Goal: Transaction & Acquisition: Book appointment/travel/reservation

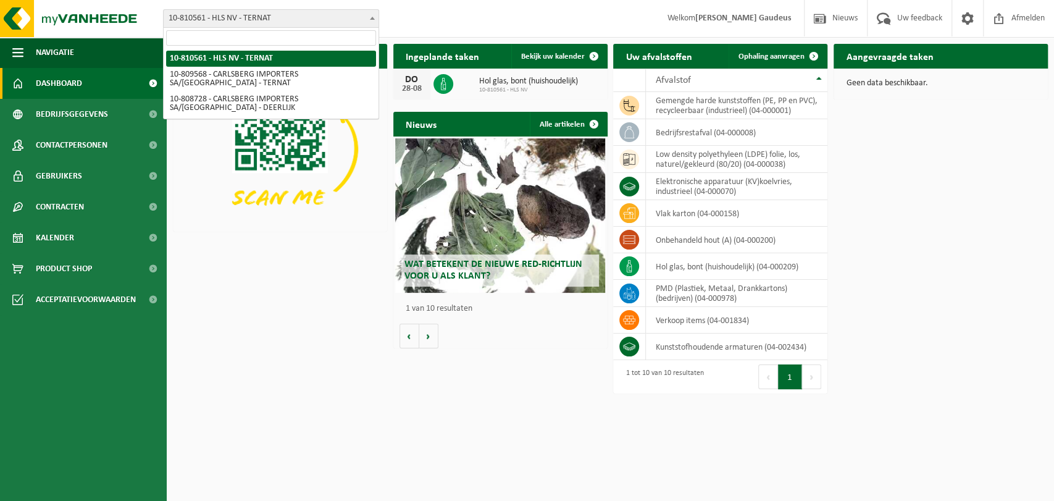
click at [370, 17] on b at bounding box center [372, 18] width 5 height 3
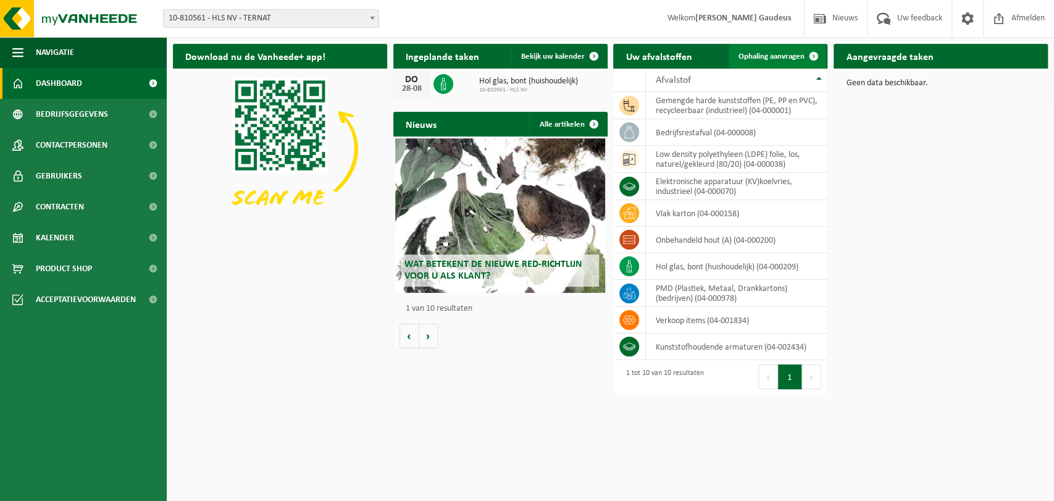
click at [799, 56] on span "Ophaling aanvragen" at bounding box center [771, 56] width 66 height 8
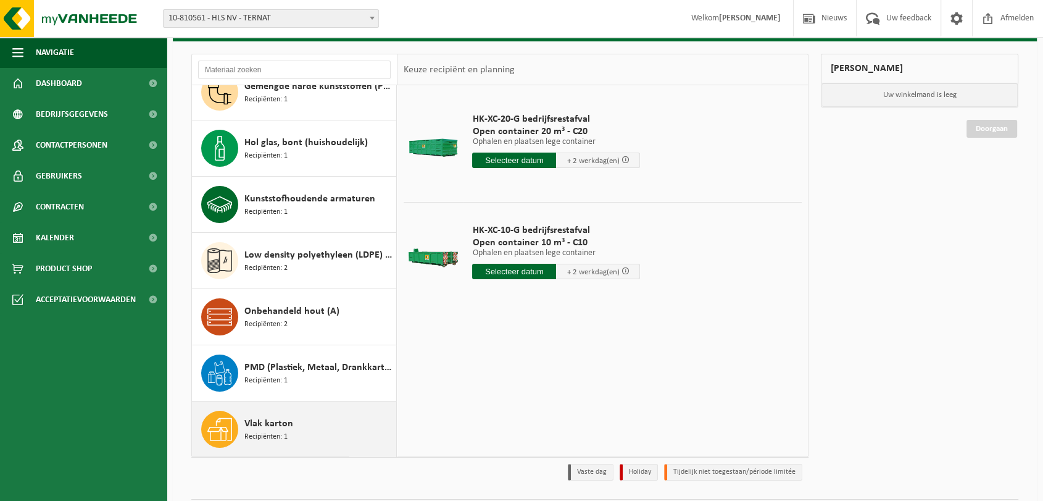
scroll to position [102, 0]
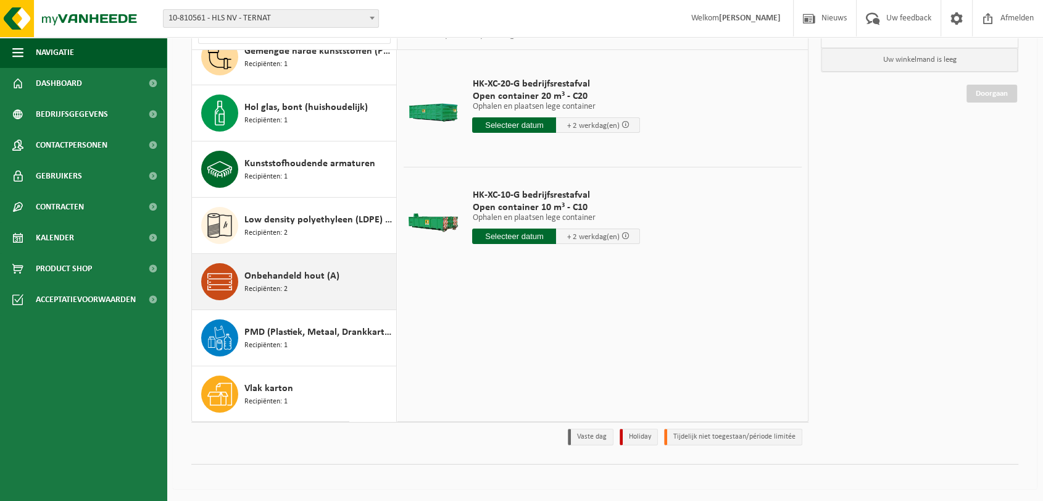
click at [277, 278] on span "Onbehandeld hout (A)" at bounding box center [291, 276] width 95 height 15
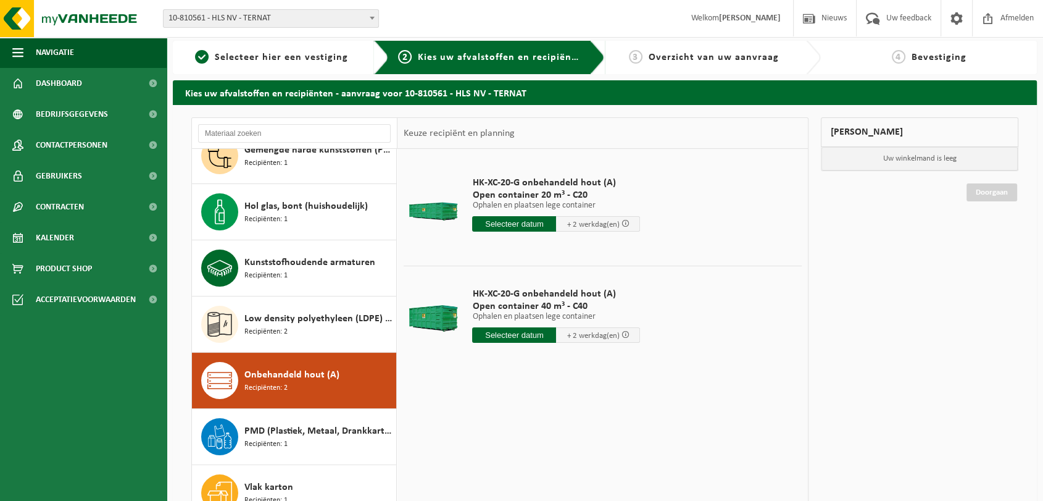
scroll to position [0, 0]
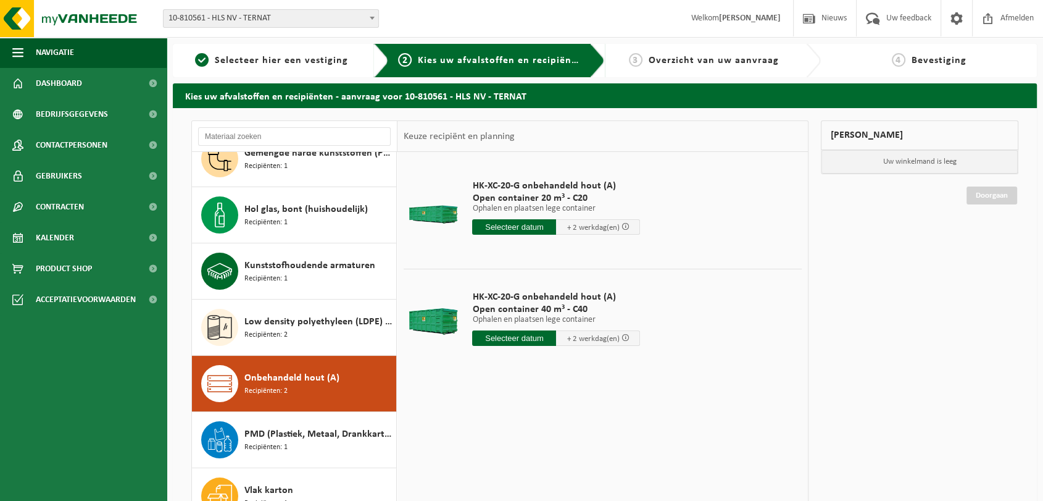
click at [509, 336] on input "text" at bounding box center [514, 337] width 84 height 15
click at [612, 367] on icon at bounding box center [612, 366] width 20 height 20
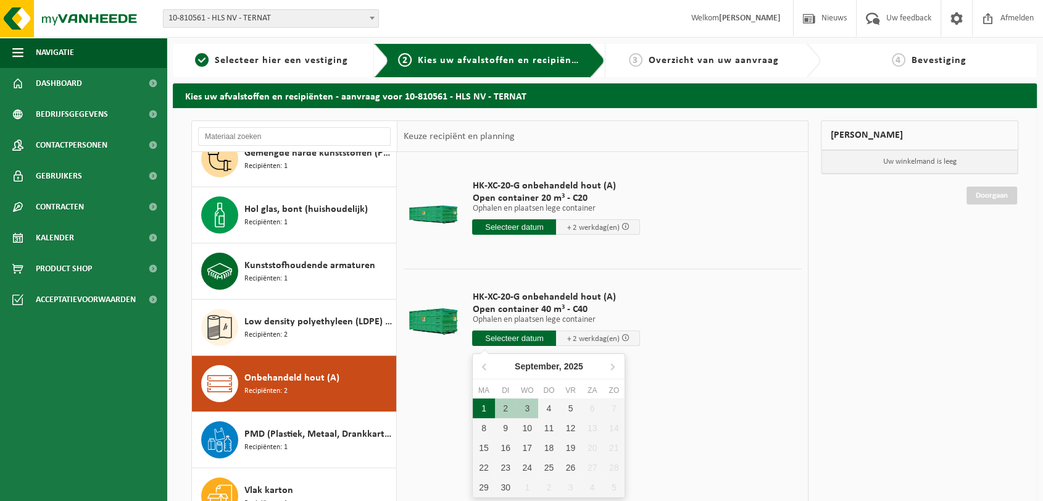
click at [483, 406] on div "1" at bounding box center [484, 408] width 22 height 20
type input "Van 2025-09-01"
type input "2025-09-01"
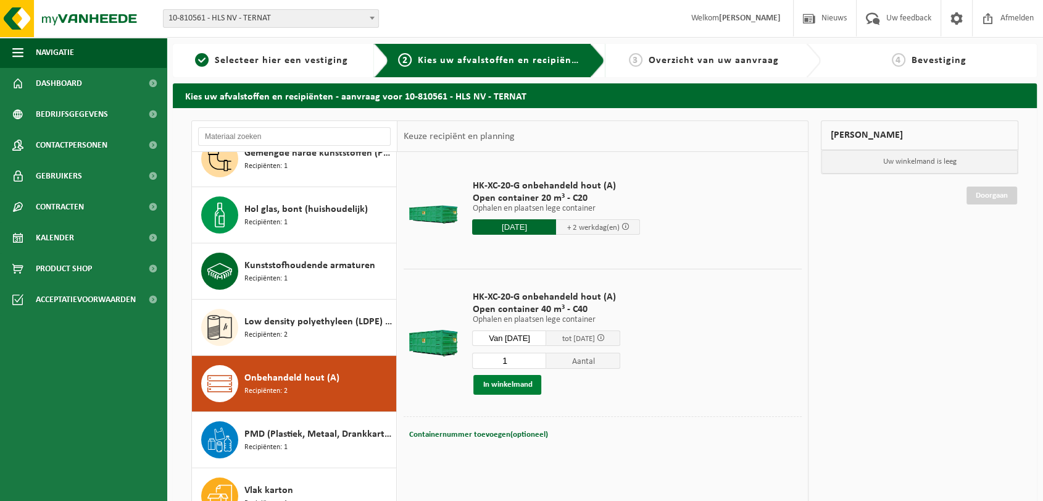
click at [509, 384] on button "In winkelmand" at bounding box center [507, 385] width 68 height 20
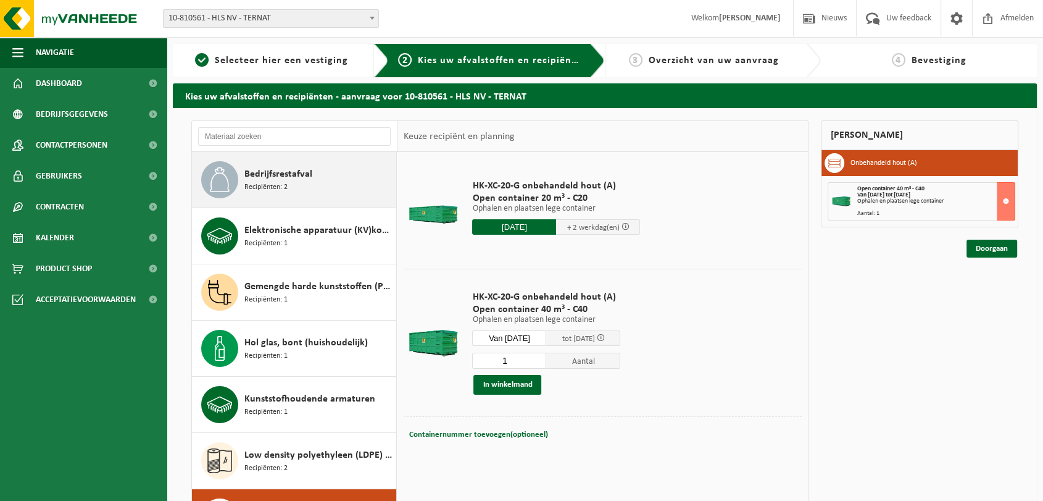
click at [292, 181] on div "Bedrijfsrestafval Recipiënten: 2" at bounding box center [318, 179] width 149 height 37
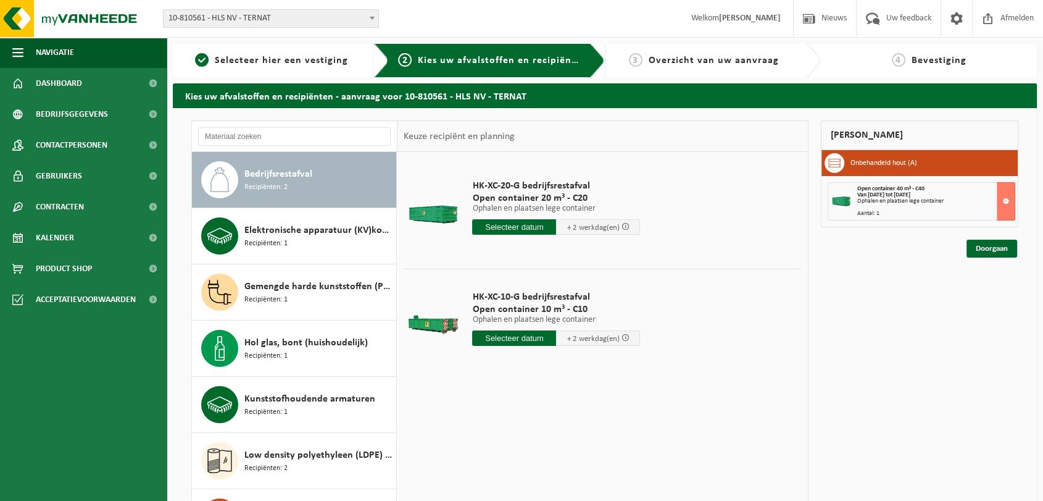
click at [516, 338] on input "text" at bounding box center [514, 337] width 84 height 15
click at [570, 485] on div "28 29 30 31 1 2 3 4 5 6 7 8 9 10 11 12 13 14 15 16 17 18 19 20 21 22 23 24 25 2…" at bounding box center [549, 447] width 152 height 99
click at [617, 367] on icon at bounding box center [612, 366] width 20 height 20
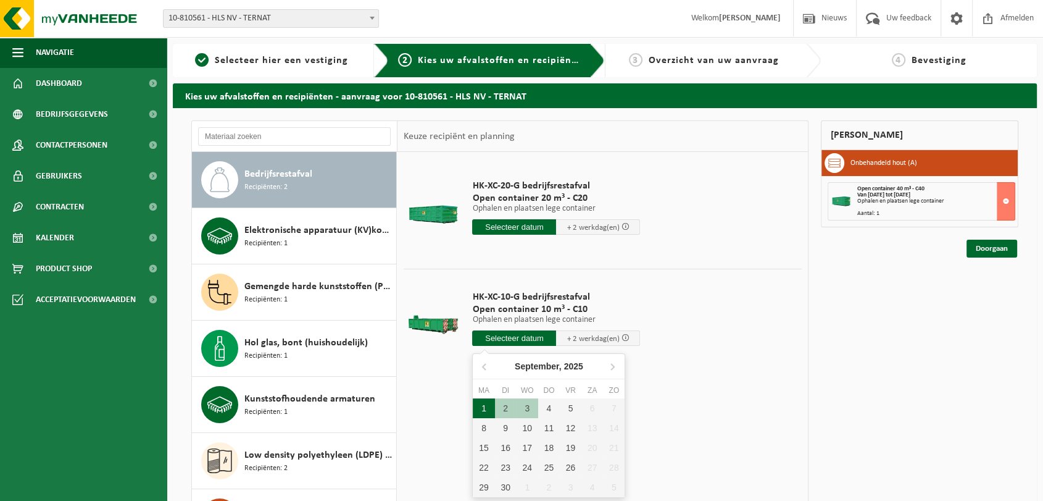
click at [483, 404] on div "1" at bounding box center [484, 408] width 22 height 20
type input "Van 2025-09-01"
type input "2025-09-01"
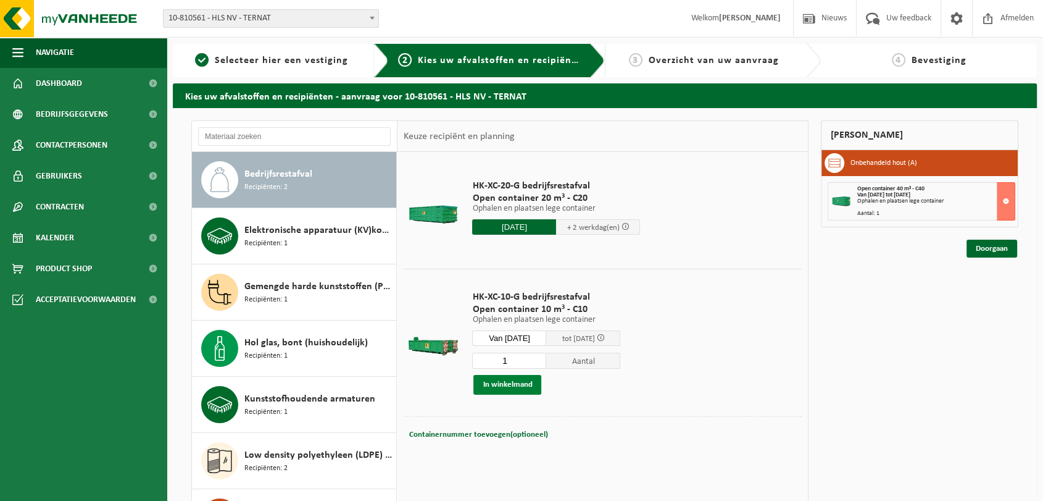
click at [514, 384] on button "In winkelmand" at bounding box center [507, 385] width 68 height 20
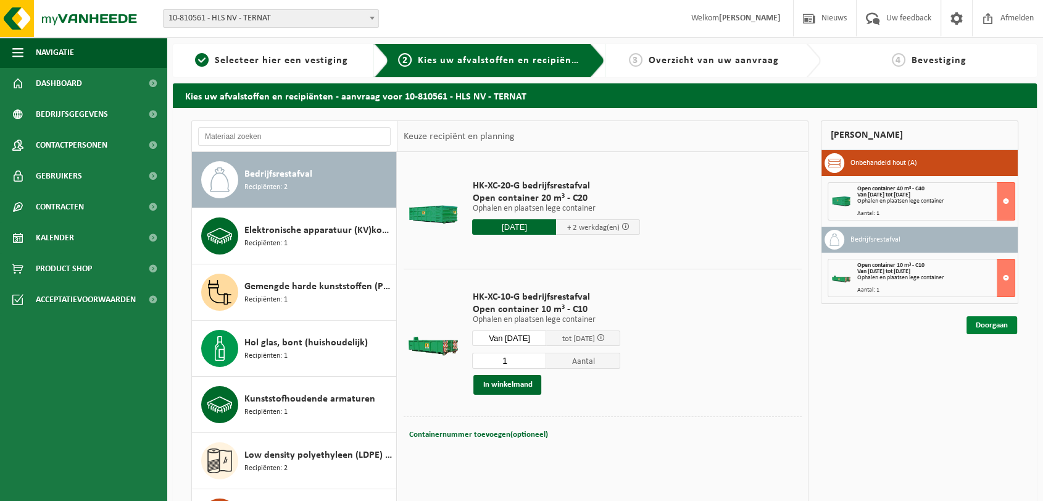
click at [1001, 323] on link "Doorgaan" at bounding box center [992, 325] width 51 height 18
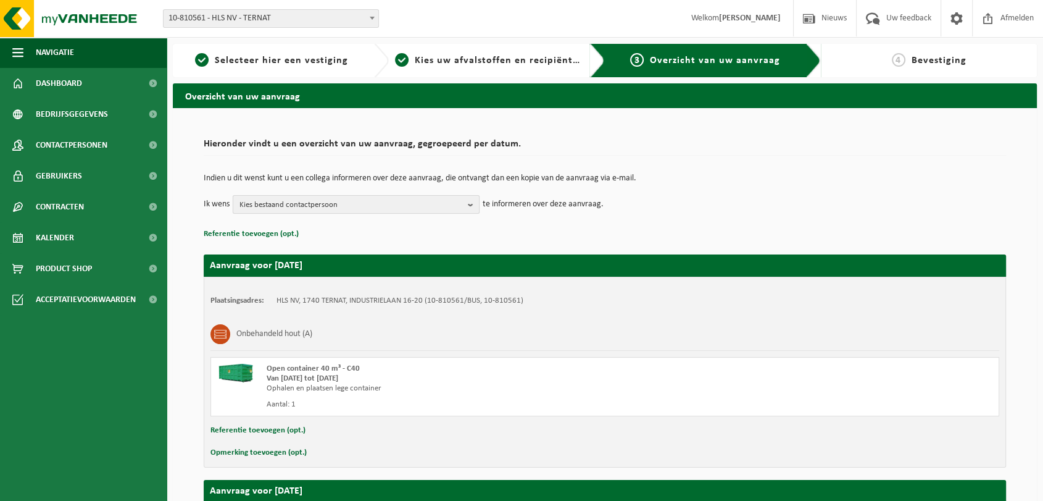
click at [467, 204] on button "Kies bestaand contactpersoon" at bounding box center [356, 204] width 247 height 19
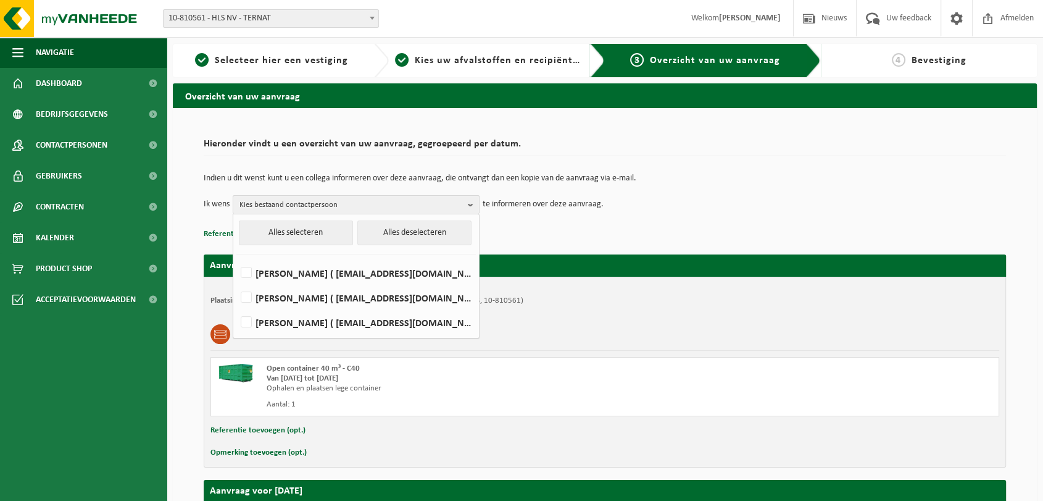
click at [467, 204] on button "Kies bestaand contactpersoon" at bounding box center [356, 204] width 247 height 19
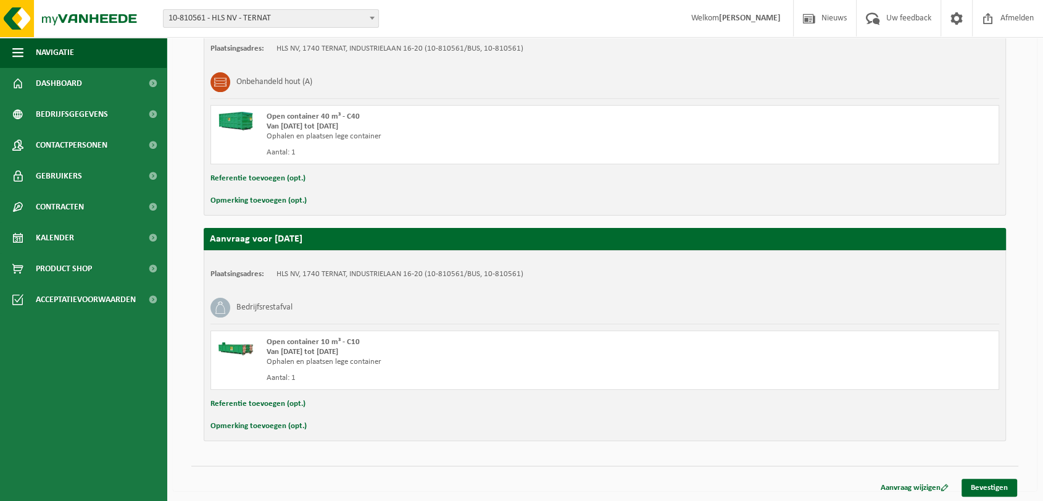
scroll to position [253, 0]
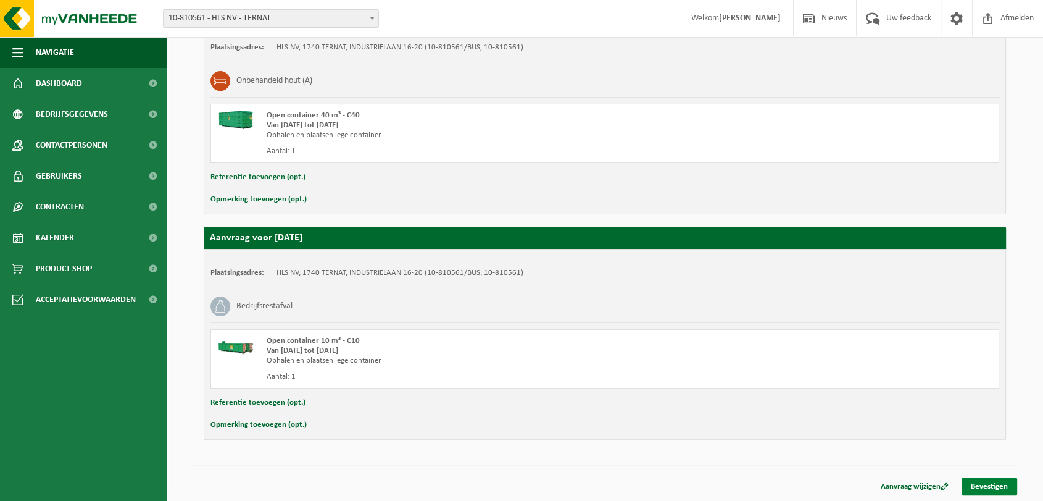
click at [993, 483] on link "Bevestigen" at bounding box center [990, 486] width 56 height 18
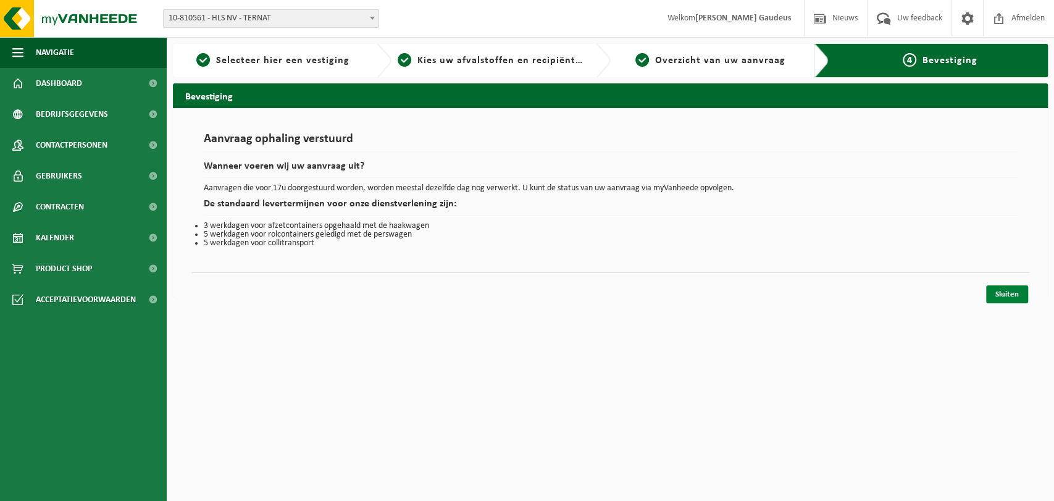
click at [1014, 294] on link "Sluiten" at bounding box center [1007, 294] width 42 height 18
